Goal: Register for event/course

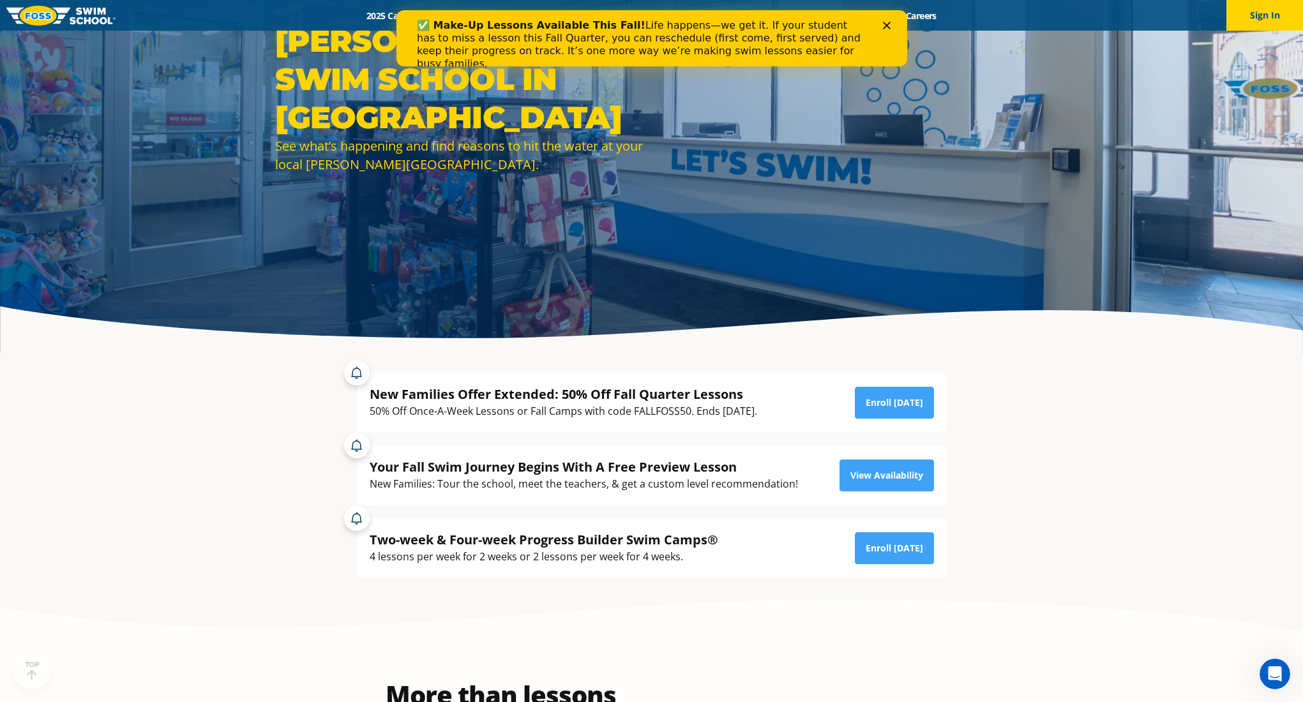
scroll to position [197, 0]
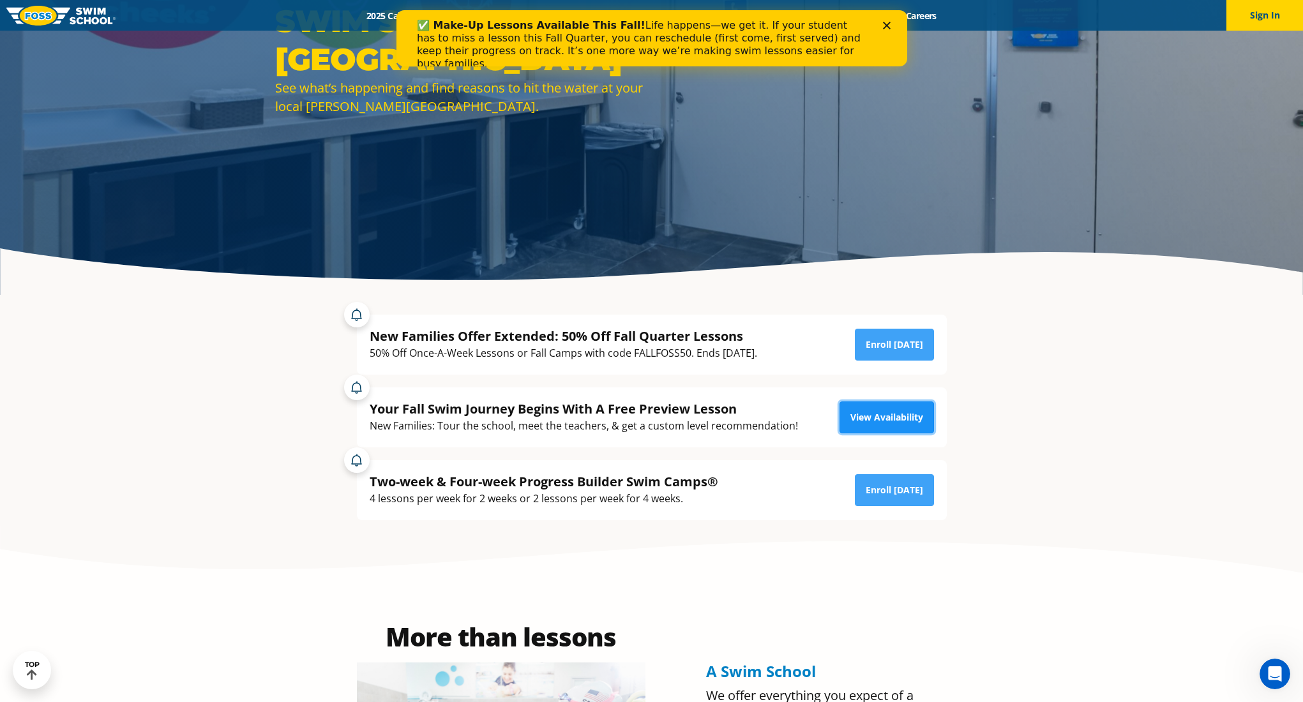
click at [853, 404] on link "View Availability" at bounding box center [886, 418] width 94 height 32
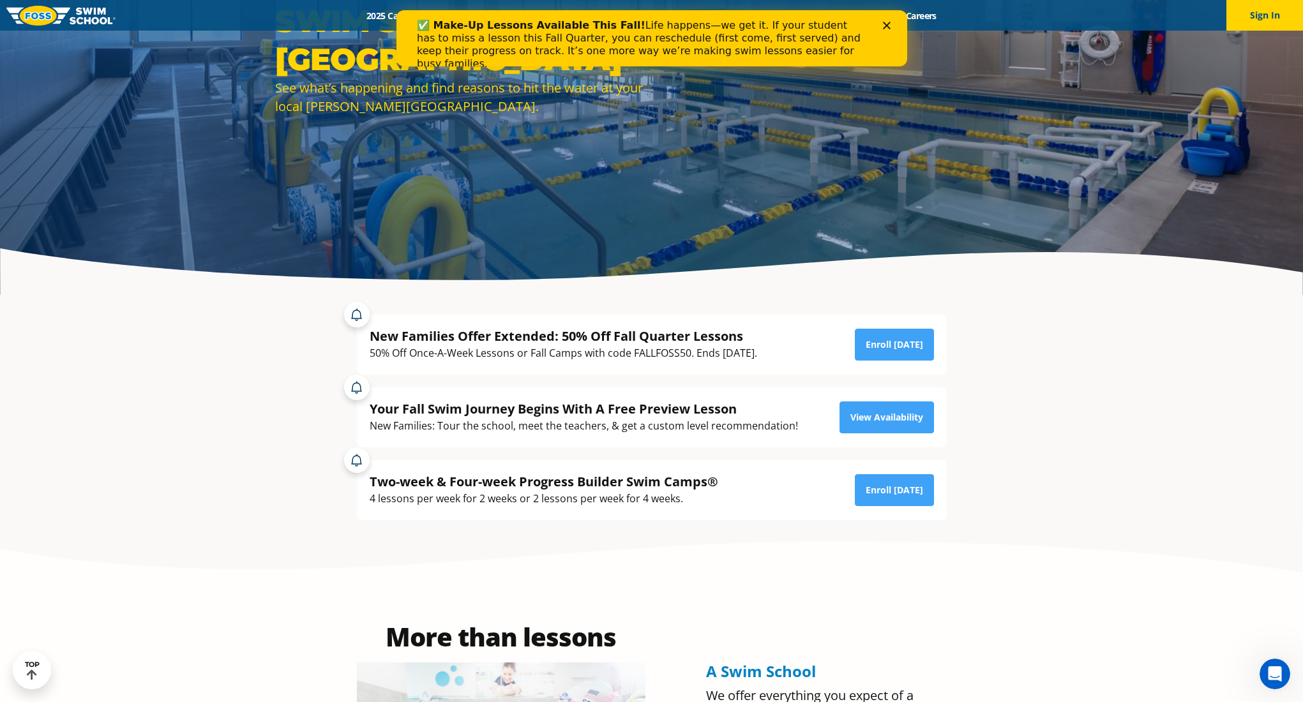
click at [886, 25] on polygon "Close" at bounding box center [886, 26] width 8 height 8
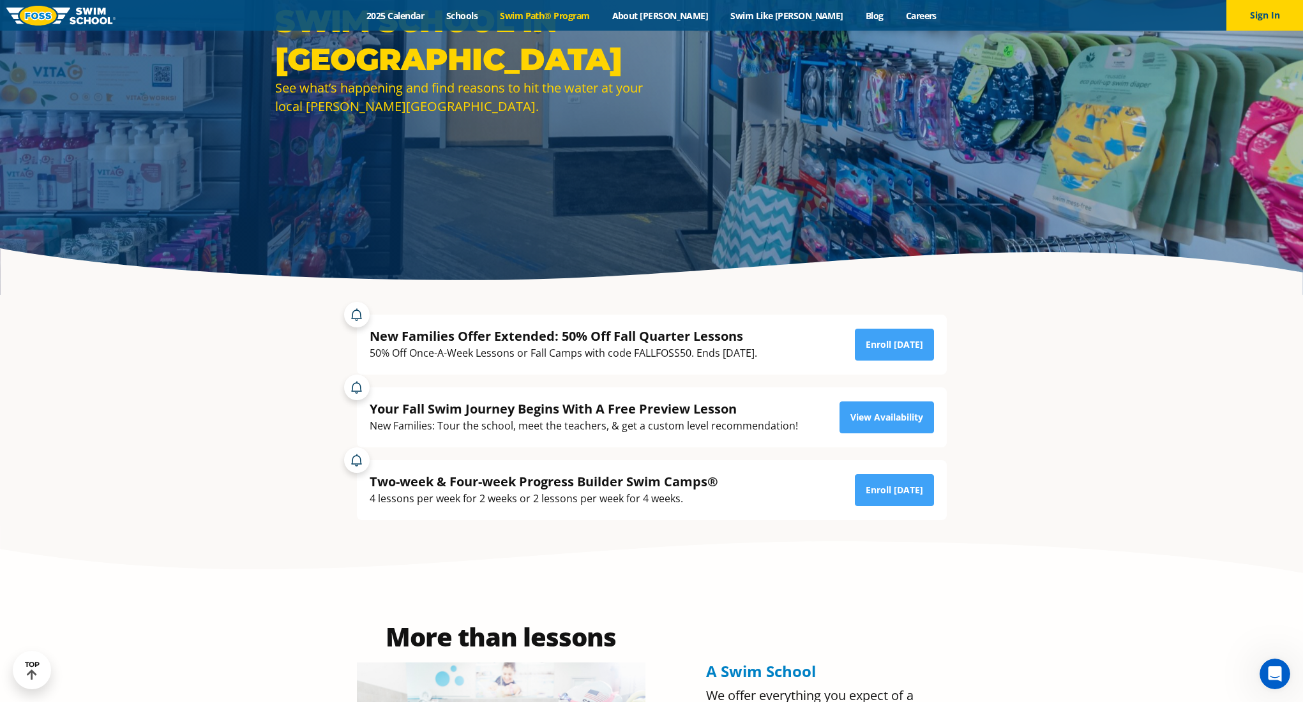
click at [601, 16] on link "Swim Path® Program" at bounding box center [545, 16] width 112 height 12
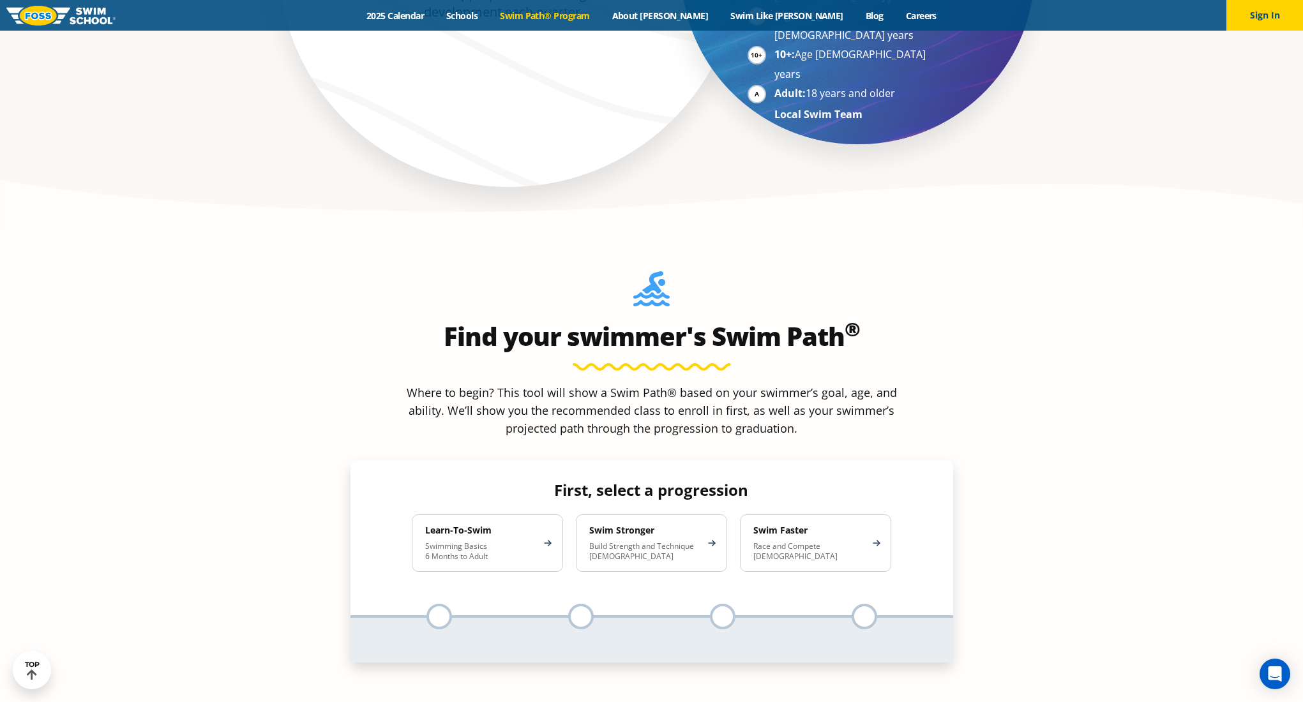
scroll to position [1159, 0]
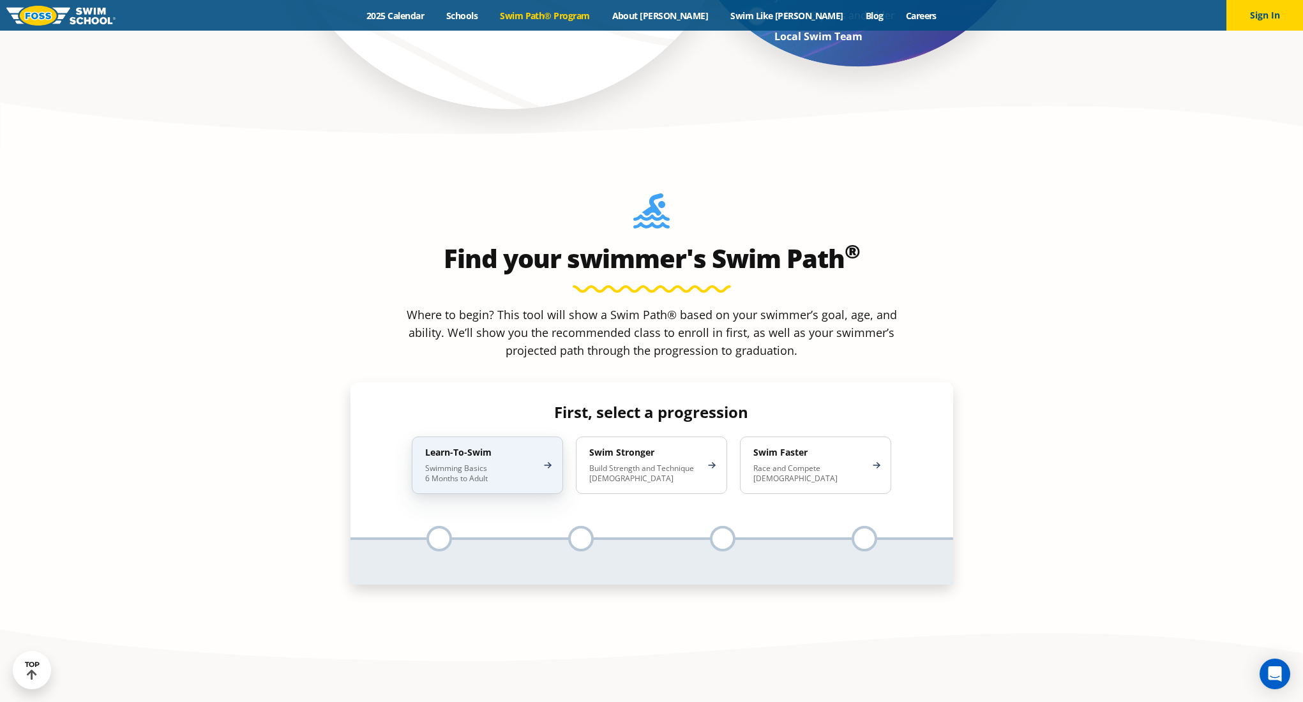
click at [514, 463] on p "Swimming Basics 6 Months to Adult" at bounding box center [481, 473] width 112 height 20
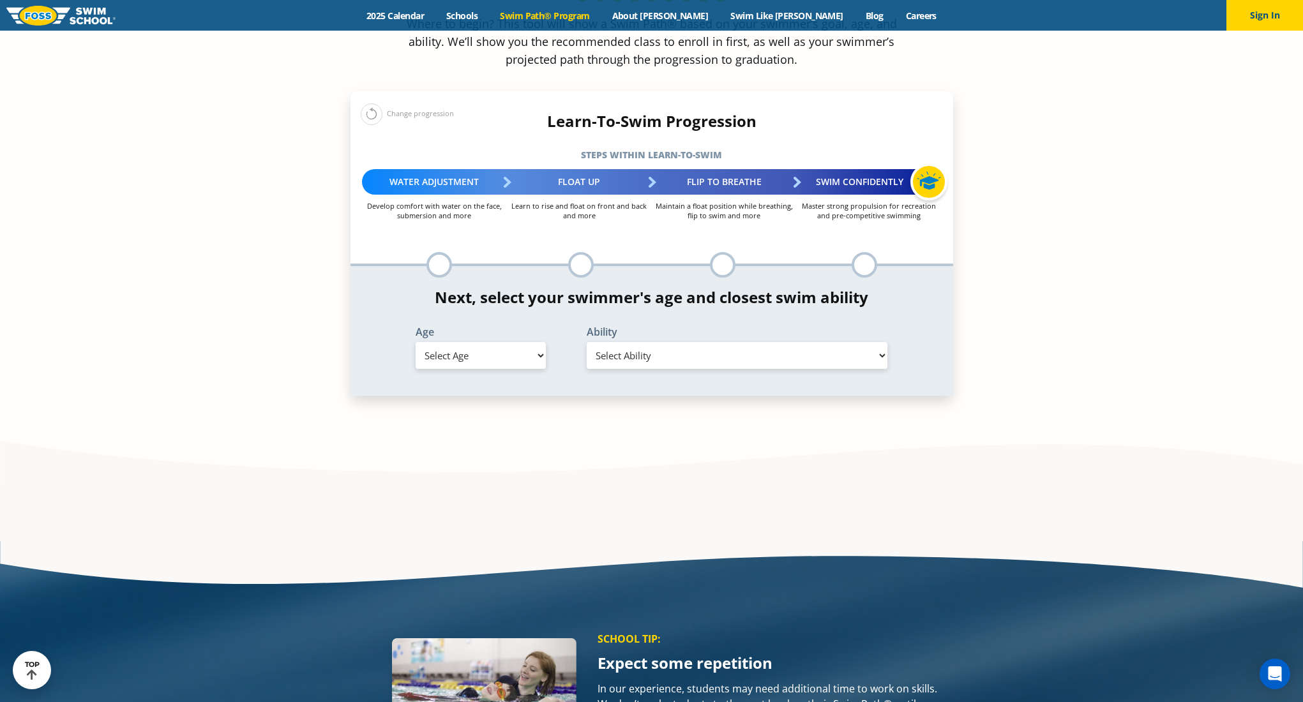
scroll to position [1446, 0]
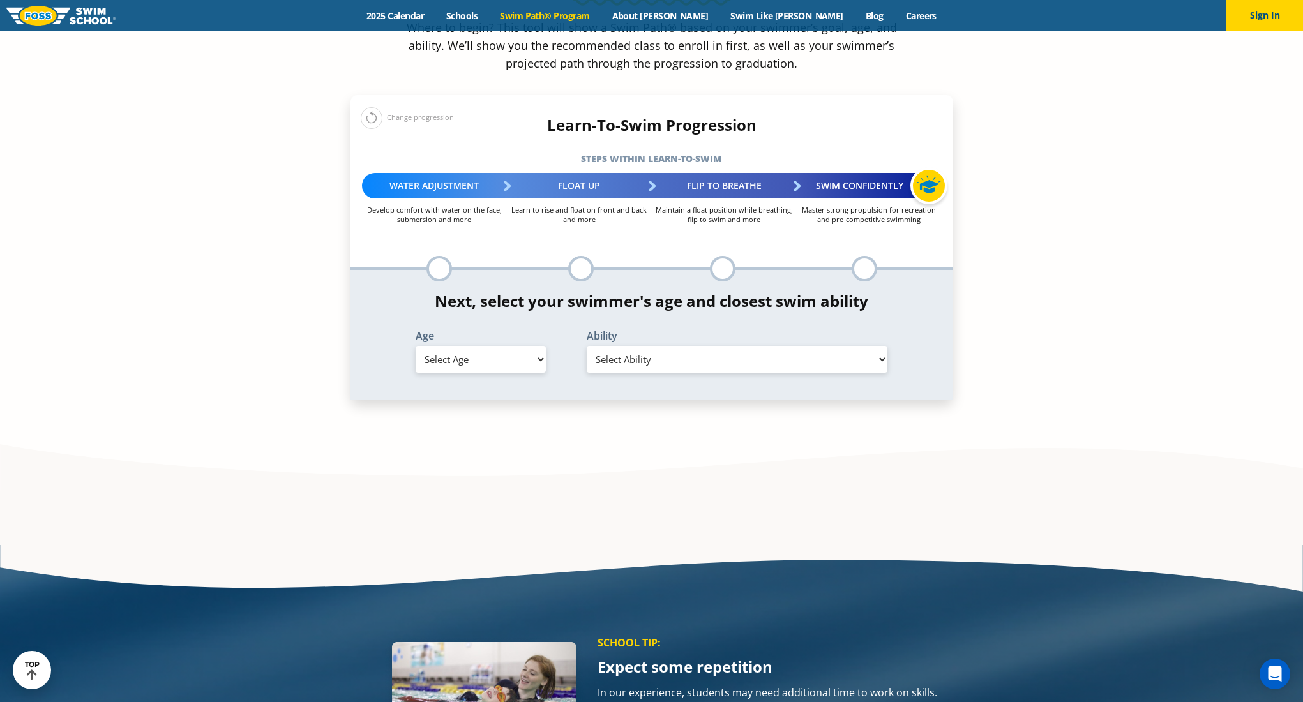
click at [478, 346] on select "Select Age 6 months - 1 year 1 year 2 years 3 years 4 years 5 years 6 years 7 y…" at bounding box center [481, 359] width 130 height 27
select select "adult-18-years-"
click at [416, 346] on select "Select Age 6 months - 1 year 1 year 2 years 3 years 4 years 5 years 6 years 7 y…" at bounding box center [481, 359] width 130 height 27
click at [649, 346] on select "Select Ability First in-water experience When in the water reliant on a life ja…" at bounding box center [737, 359] width 301 height 27
click at [587, 346] on select "Select Ability First in-water experience When in the water reliant on a life ja…" at bounding box center [737, 359] width 301 height 27
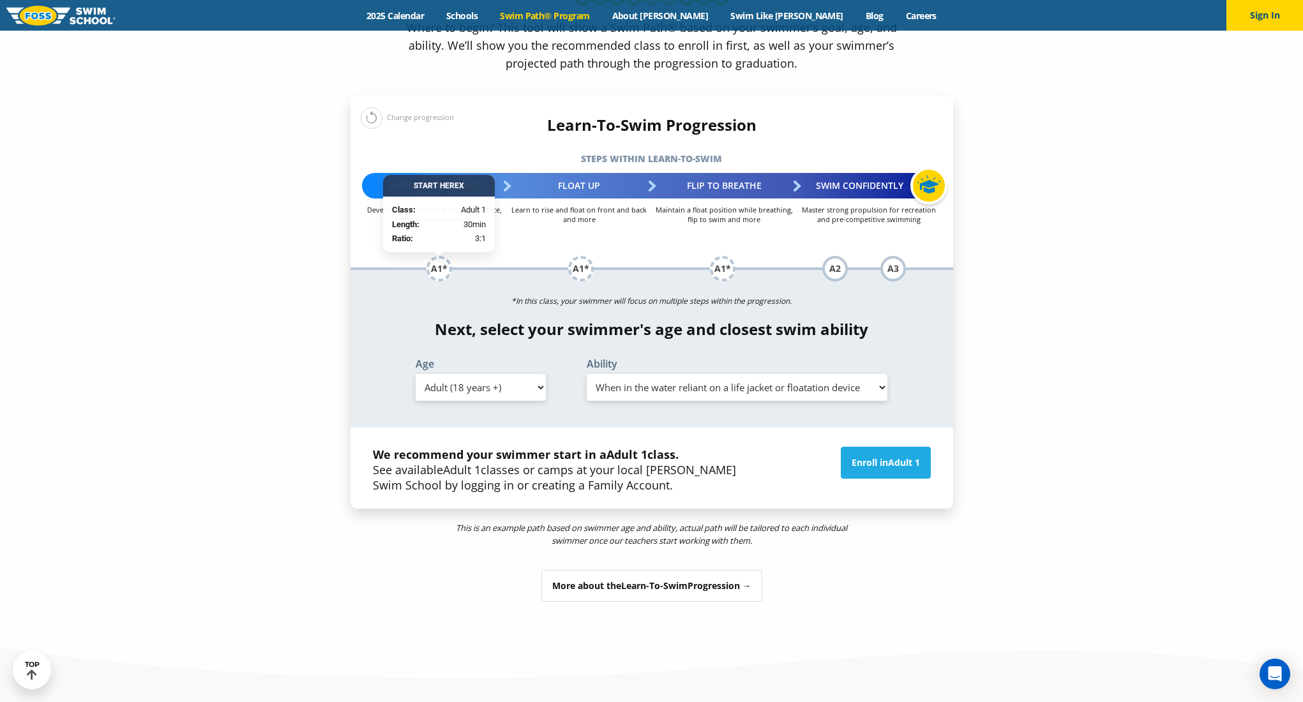
click at [613, 374] on select "Select Ability First in-water experience When in the water reliant on a life ja…" at bounding box center [737, 387] width 301 height 27
select select "adult-18-years--first-in-water-experience"
click at [587, 374] on select "Select Ability First in-water experience When in the water reliant on a life ja…" at bounding box center [737, 387] width 301 height 27
click at [861, 447] on link "Enroll in Adult 1" at bounding box center [886, 463] width 90 height 32
